Goal: Navigation & Orientation: Find specific page/section

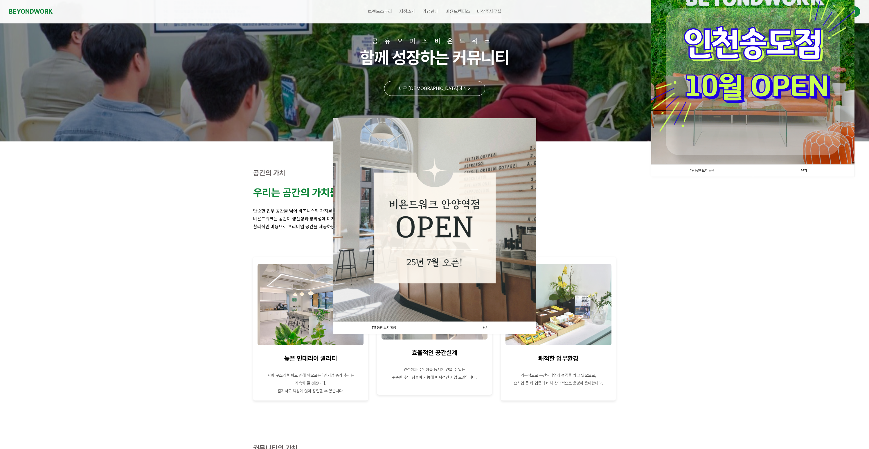
scroll to position [52, 0]
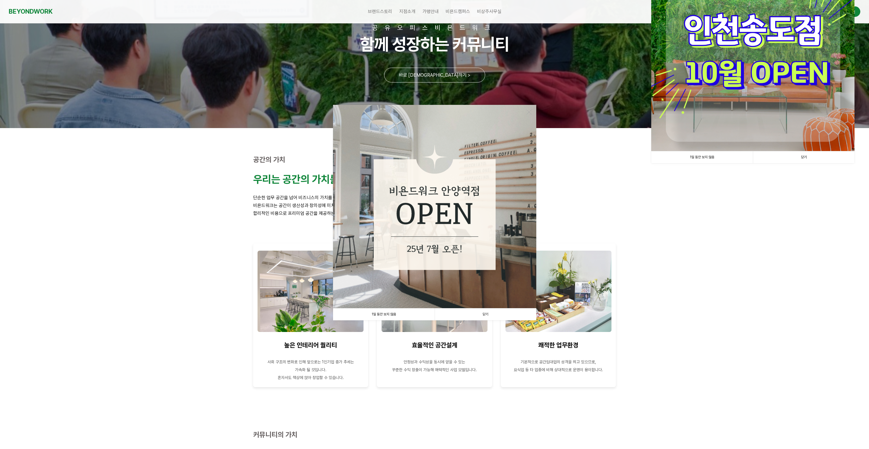
click at [379, 313] on link "1일 동안 보지 않음" at bounding box center [384, 314] width 102 height 12
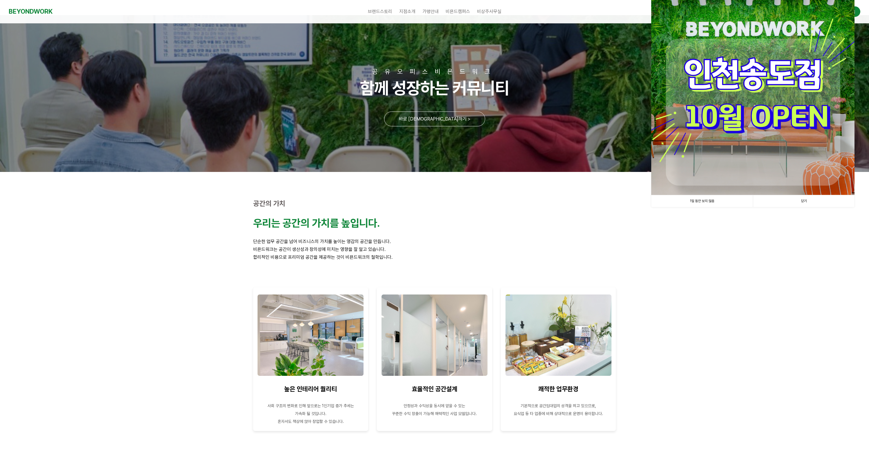
scroll to position [0, 0]
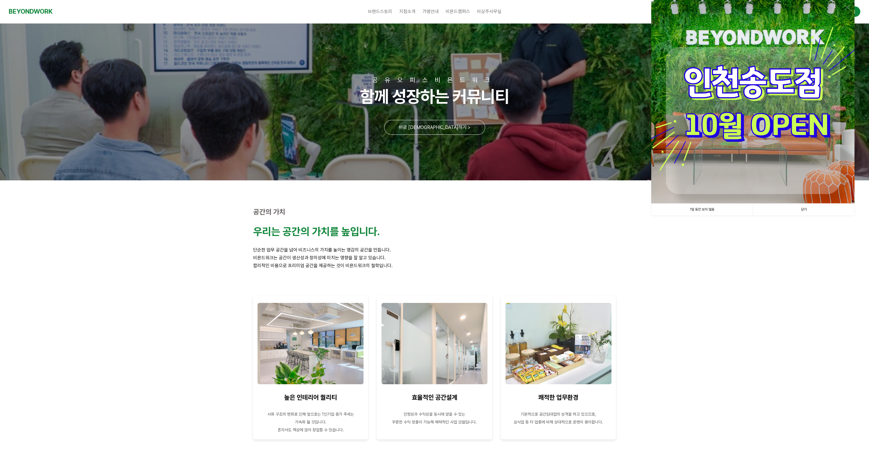
click at [708, 210] on link "1일 동안 보지 않음" at bounding box center [702, 209] width 102 height 12
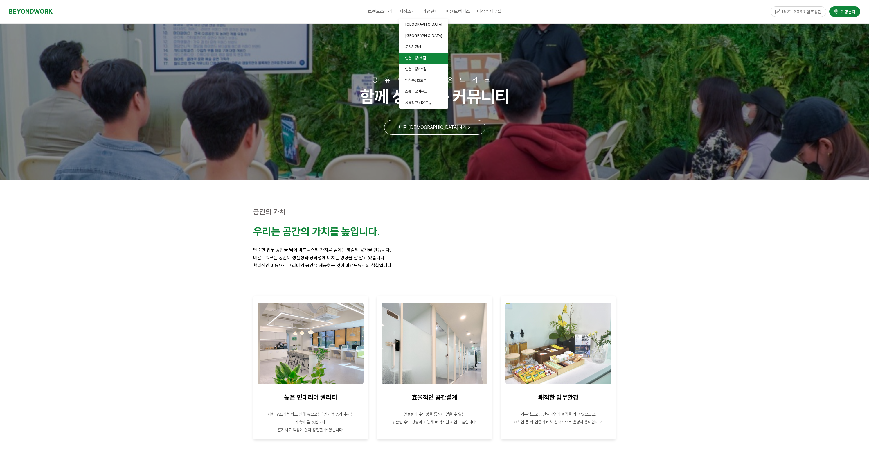
click at [420, 59] on span "인천부평1호점" at bounding box center [415, 58] width 21 height 4
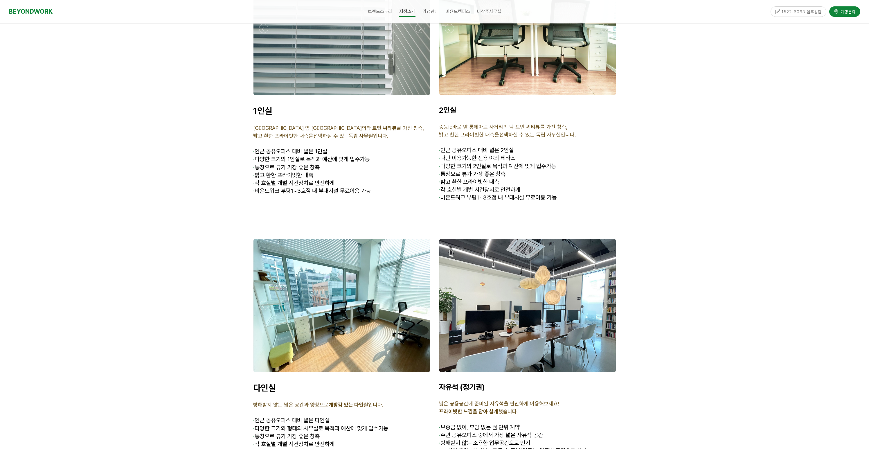
scroll to position [1482, 0]
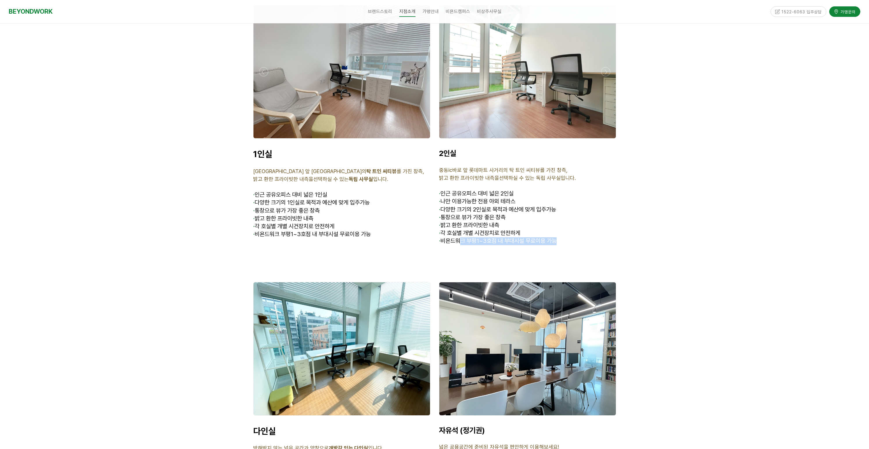
drag, startPoint x: 460, startPoint y: 230, endPoint x: 563, endPoint y: 235, distance: 102.9
click at [563, 237] on p "· 비욘드워크 부평1~3호점 내 부대시설 무료이용 가능" at bounding box center [527, 241] width 177 height 8
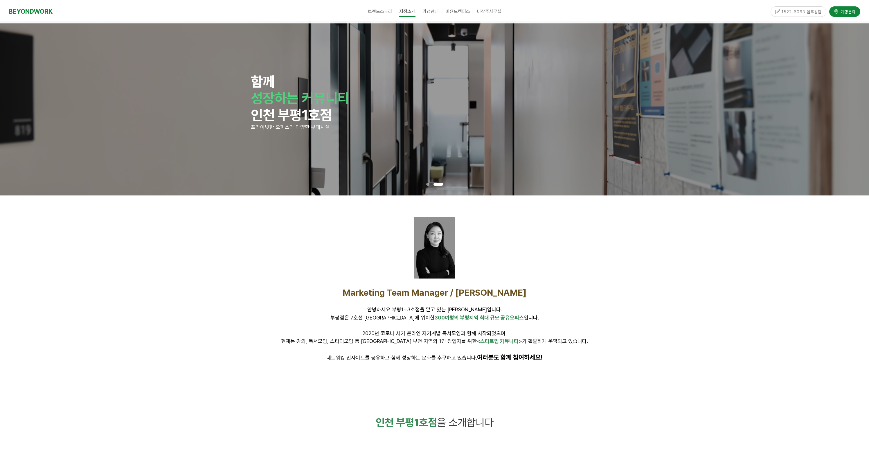
scroll to position [0, 0]
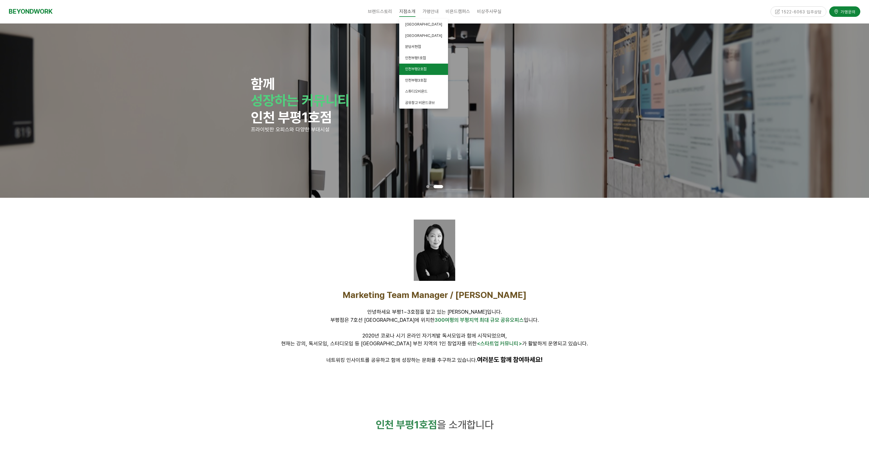
click at [415, 70] on span "인천부평2호점" at bounding box center [415, 69] width 21 height 4
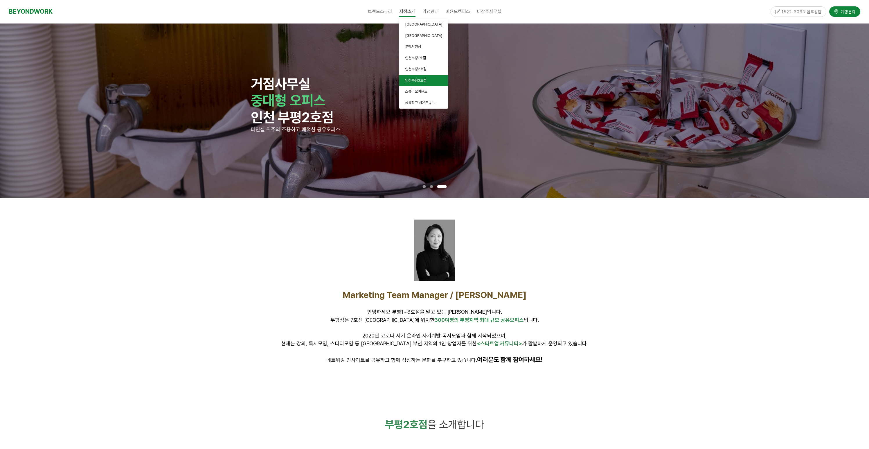
click at [412, 84] on link "인천부평3호점" at bounding box center [423, 80] width 49 height 11
